Goal: Navigation & Orientation: Find specific page/section

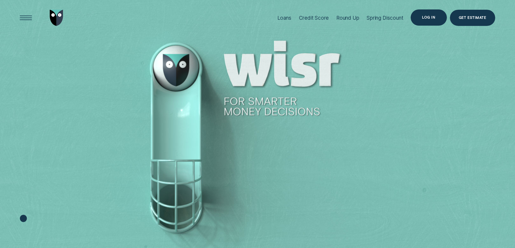
click at [426, 14] on div "Log in" at bounding box center [428, 17] width 36 height 16
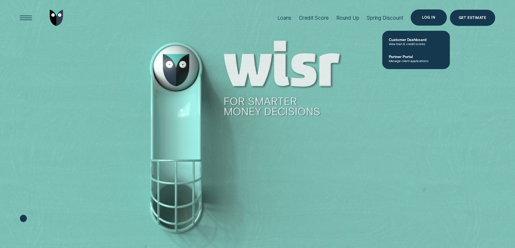
click at [428, 18] on div "Log in" at bounding box center [428, 17] width 13 height 3
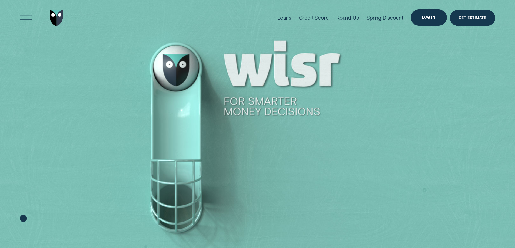
click at [431, 16] on div "Log in" at bounding box center [428, 17] width 13 height 3
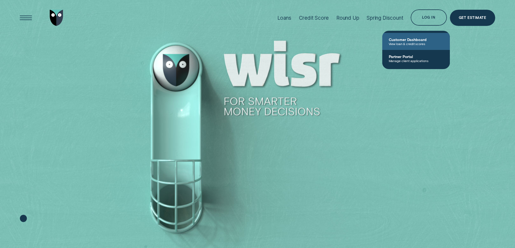
click at [415, 40] on span "Customer Dashboard" at bounding box center [415, 39] width 55 height 5
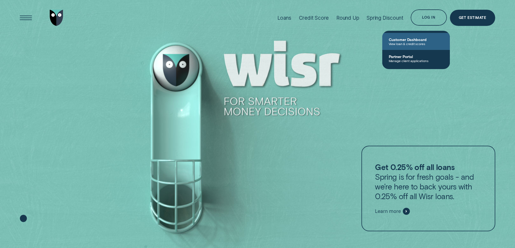
click at [414, 41] on span "Customer Dashboard" at bounding box center [415, 39] width 55 height 5
